Goal: Navigation & Orientation: Find specific page/section

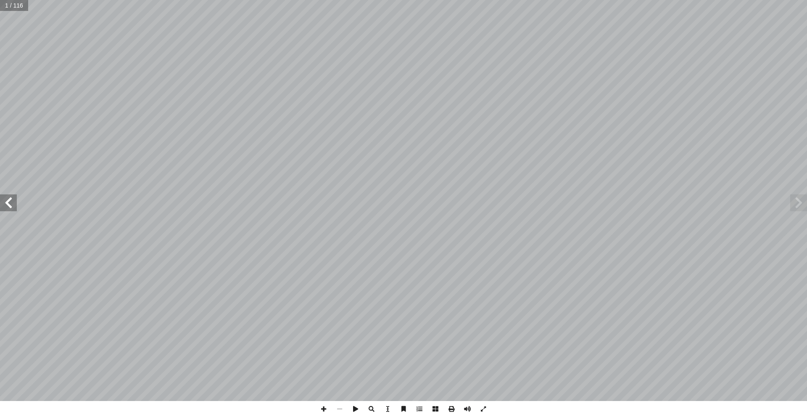
click at [11, 205] on span at bounding box center [8, 202] width 17 height 17
click at [804, 211] on span at bounding box center [798, 202] width 17 height 17
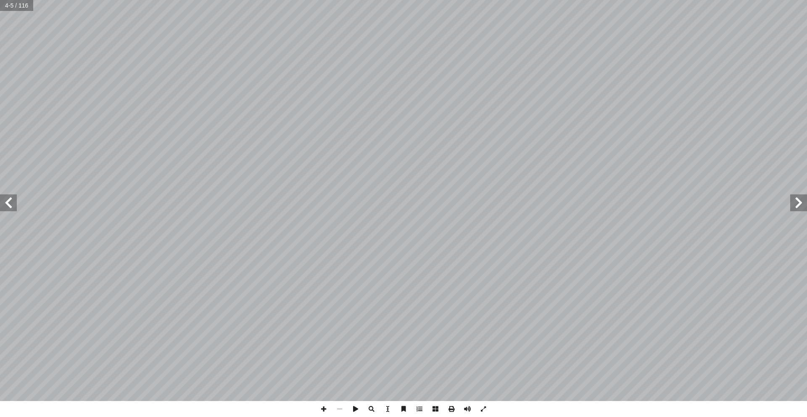
click at [4, 199] on span at bounding box center [8, 202] width 17 height 17
